Goal: Information Seeking & Learning: Learn about a topic

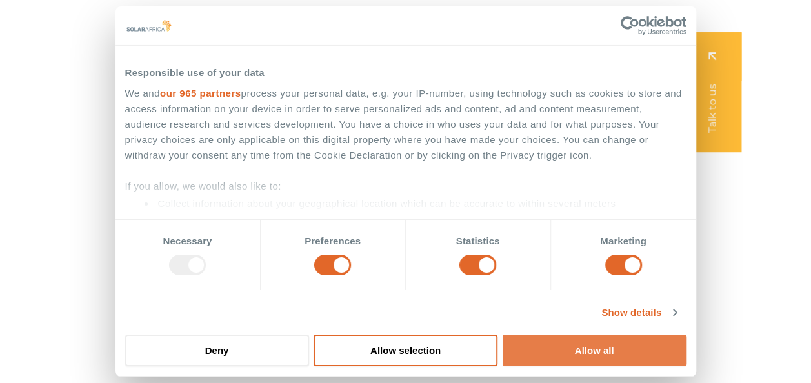
click at [590, 356] on button "Allow all" at bounding box center [594, 351] width 184 height 32
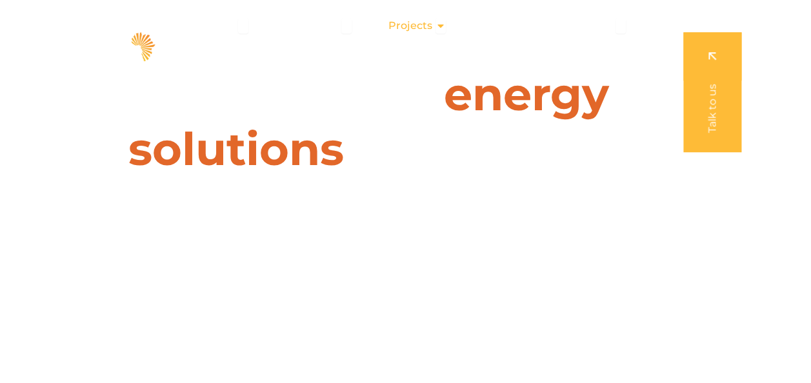
click at [441, 28] on icon "Menu" at bounding box center [440, 26] width 10 height 10
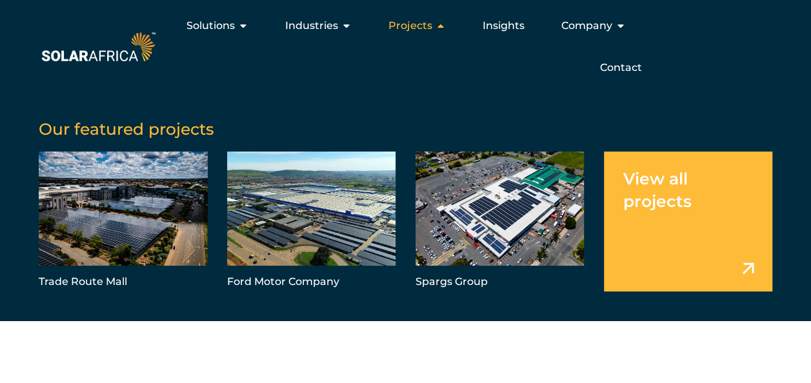
click at [441, 28] on icon "Menu" at bounding box center [440, 26] width 10 height 10
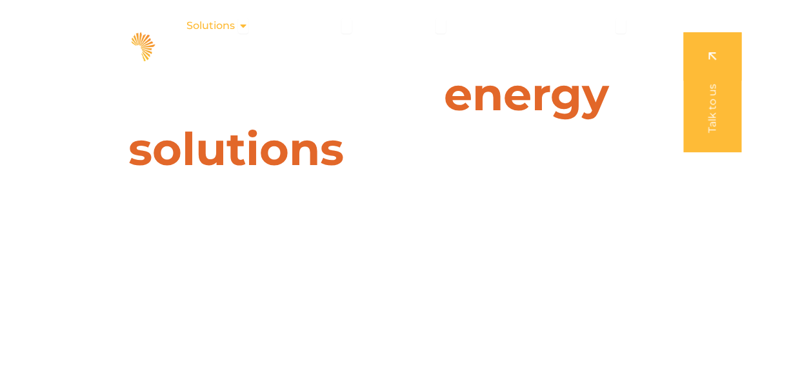
click at [247, 27] on icon "Menu" at bounding box center [243, 26] width 10 height 10
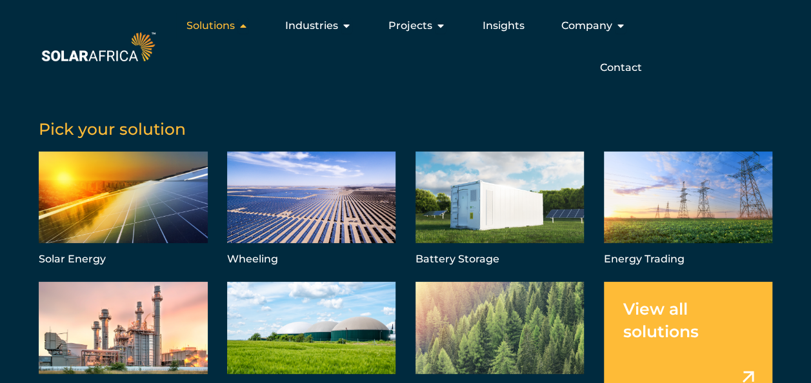
click at [247, 27] on icon "Menu" at bounding box center [243, 26] width 10 height 10
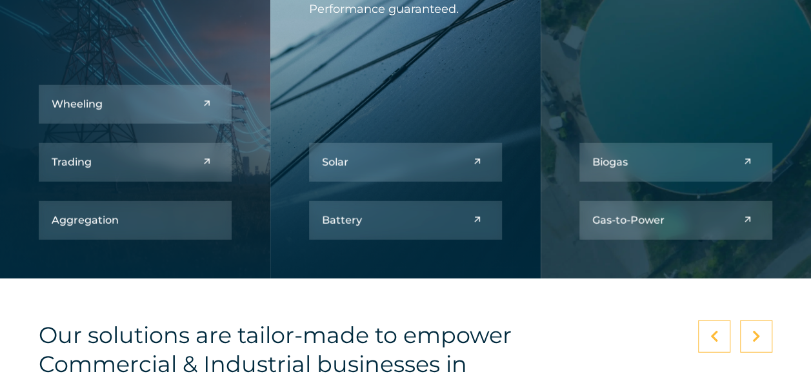
scroll to position [1556, 0]
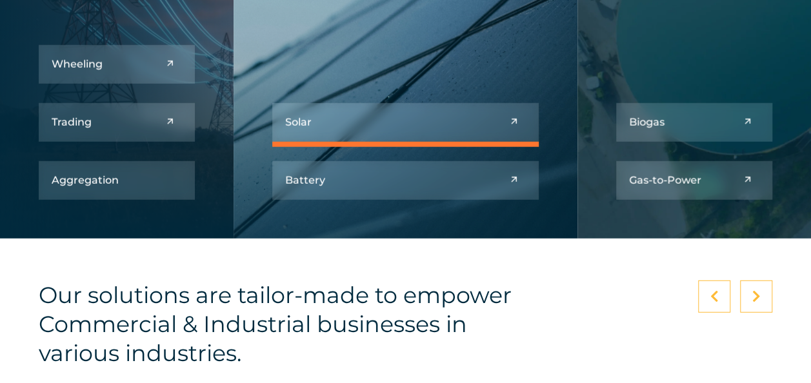
click at [414, 124] on link at bounding box center [405, 122] width 266 height 39
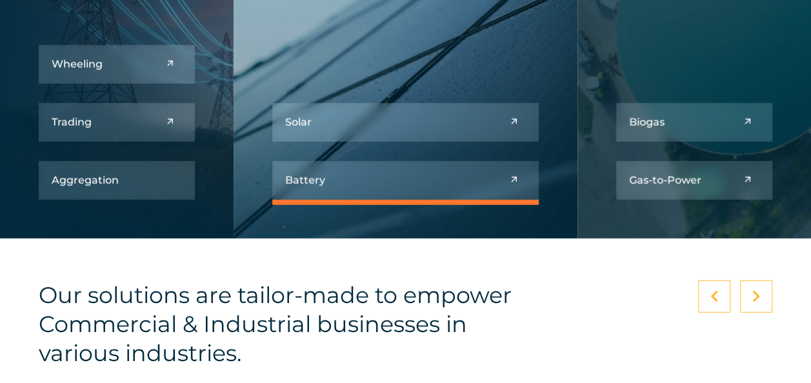
click at [445, 181] on link at bounding box center [405, 180] width 266 height 39
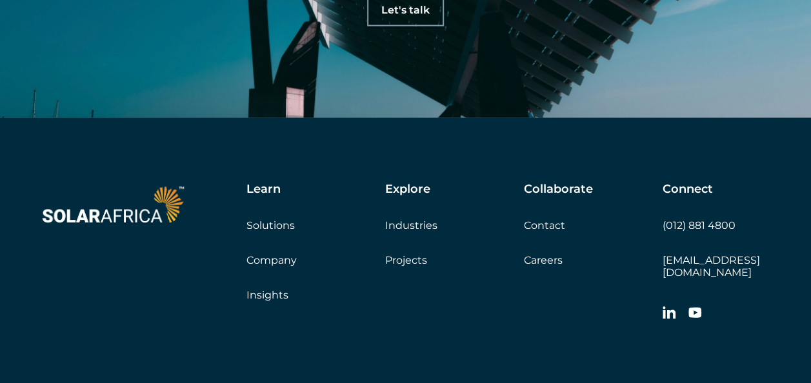
scroll to position [3966, 0]
